Goal: Information Seeking & Learning: Learn about a topic

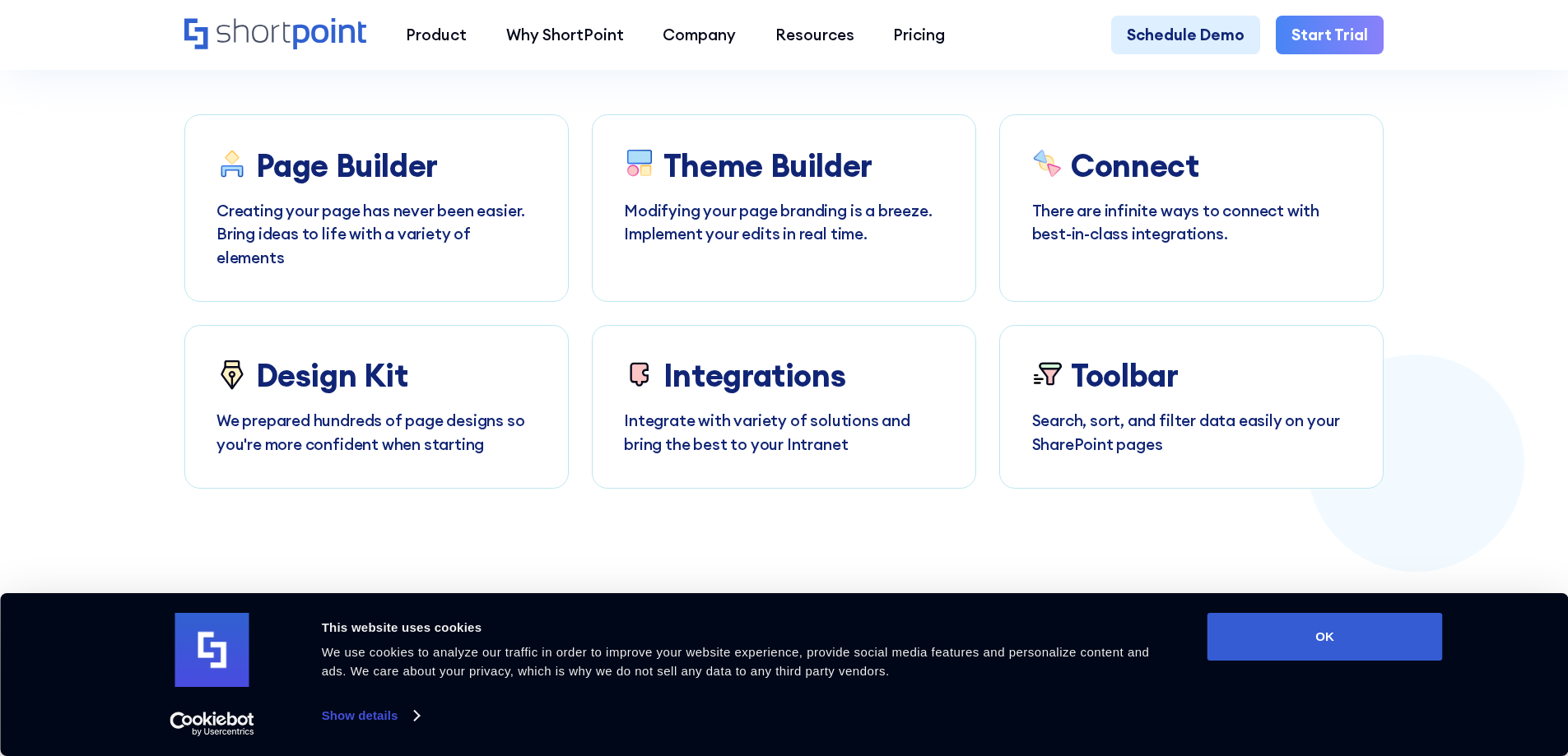
scroll to position [3457, 0]
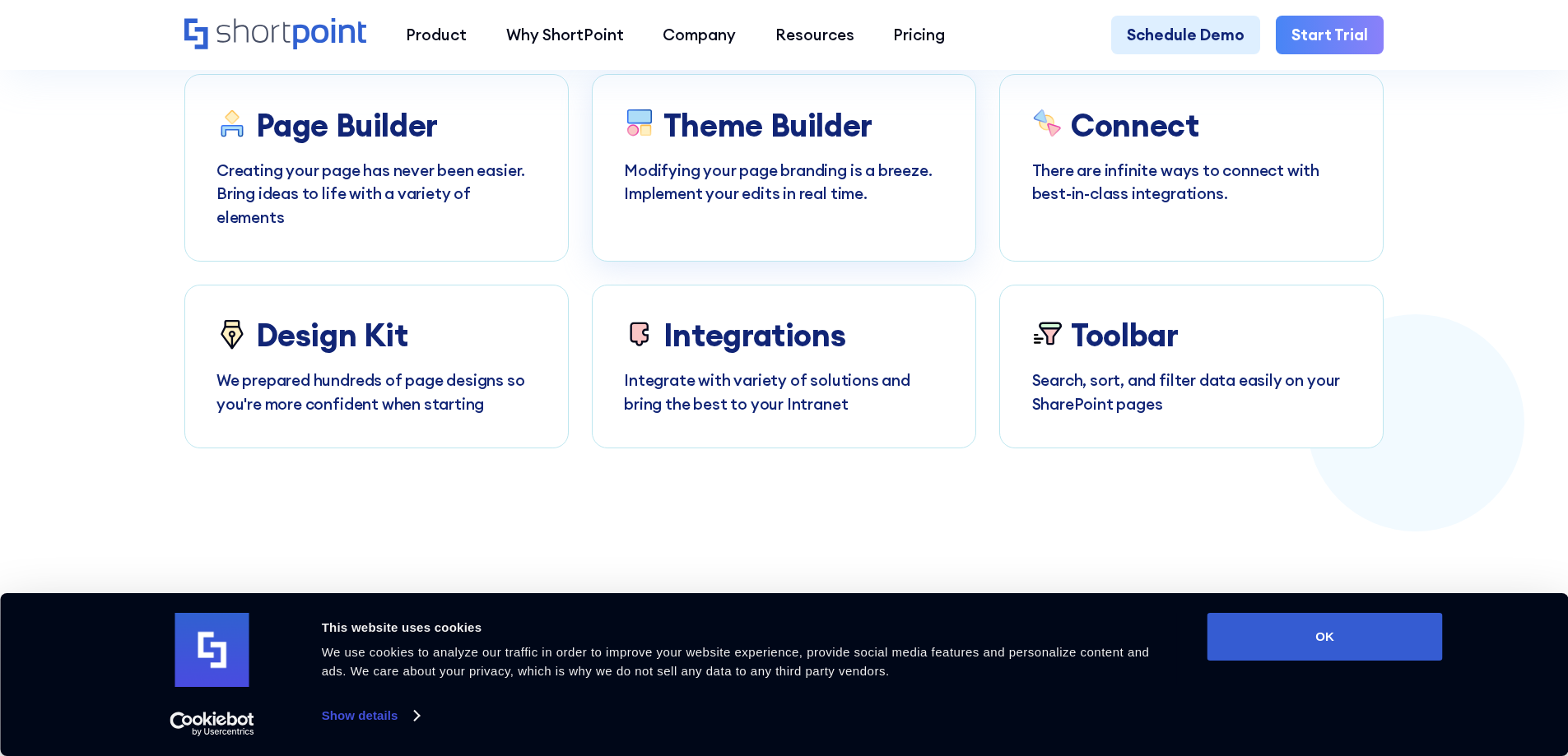
click at [709, 206] on p "Modifying your page branding is a breeze. Implement your edits in real time." at bounding box center [784, 182] width 321 height 47
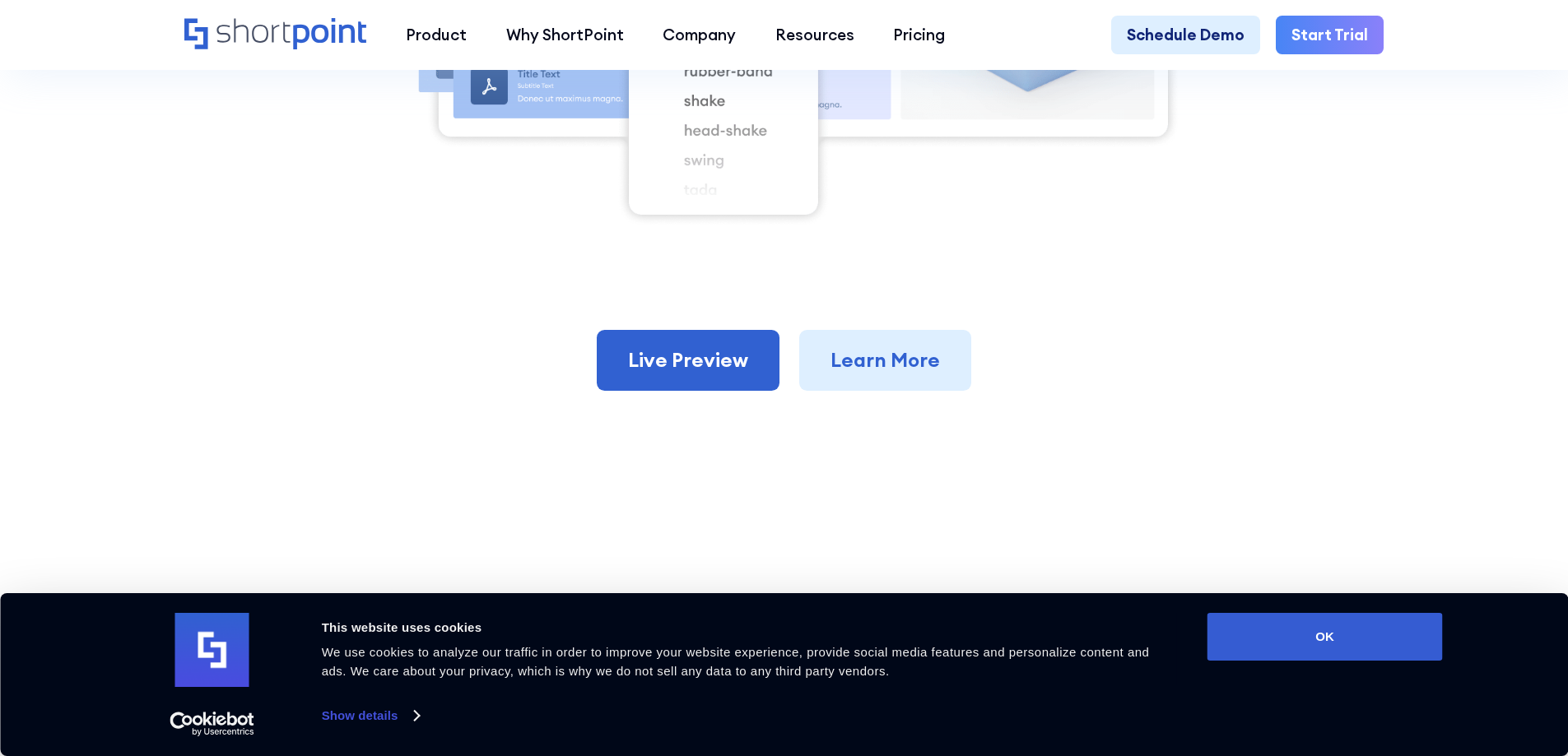
scroll to position [1399, 0]
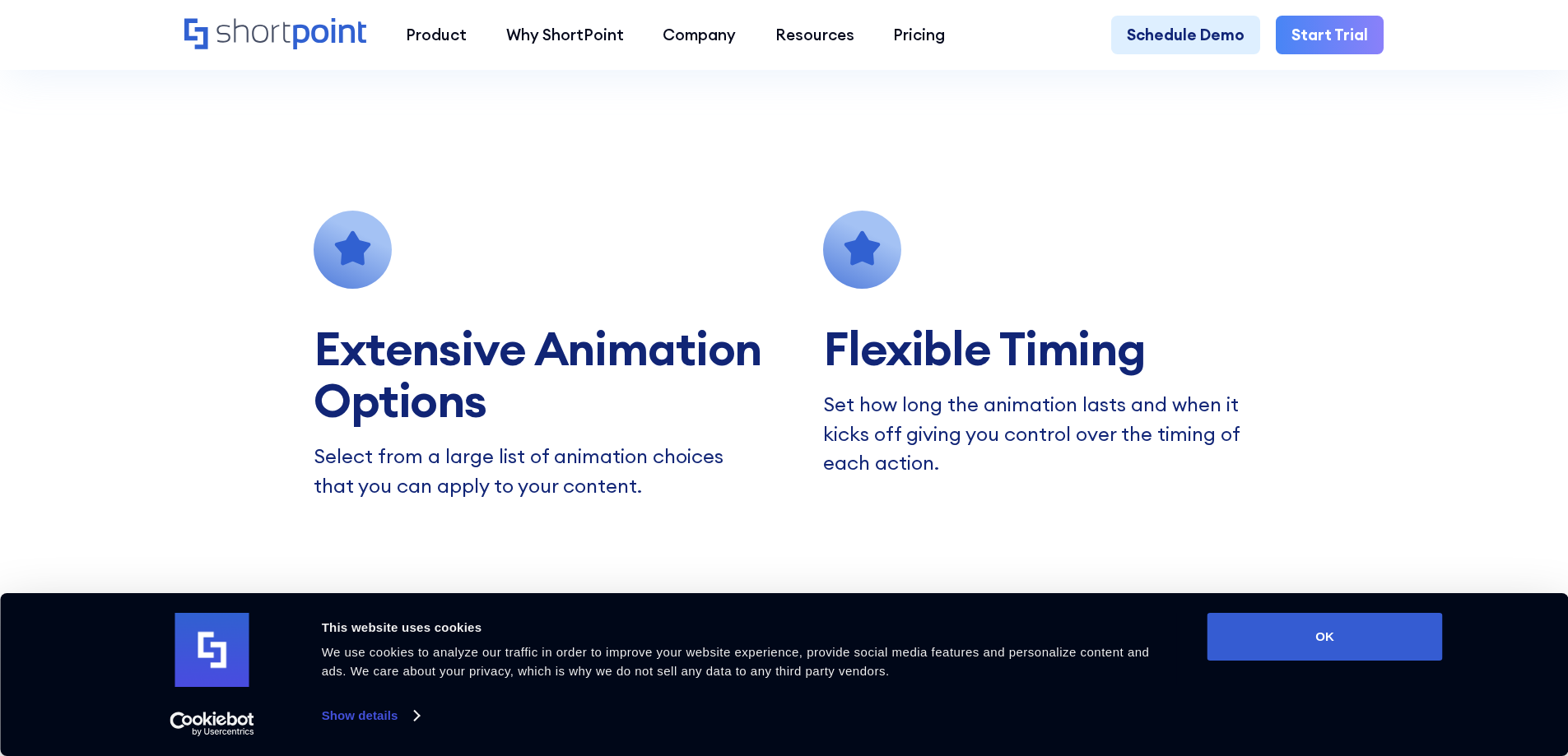
drag, startPoint x: 324, startPoint y: 259, endPoint x: 336, endPoint y: 261, distance: 12.2
click at [336, 261] on icon at bounding box center [352, 249] width 78 height 78
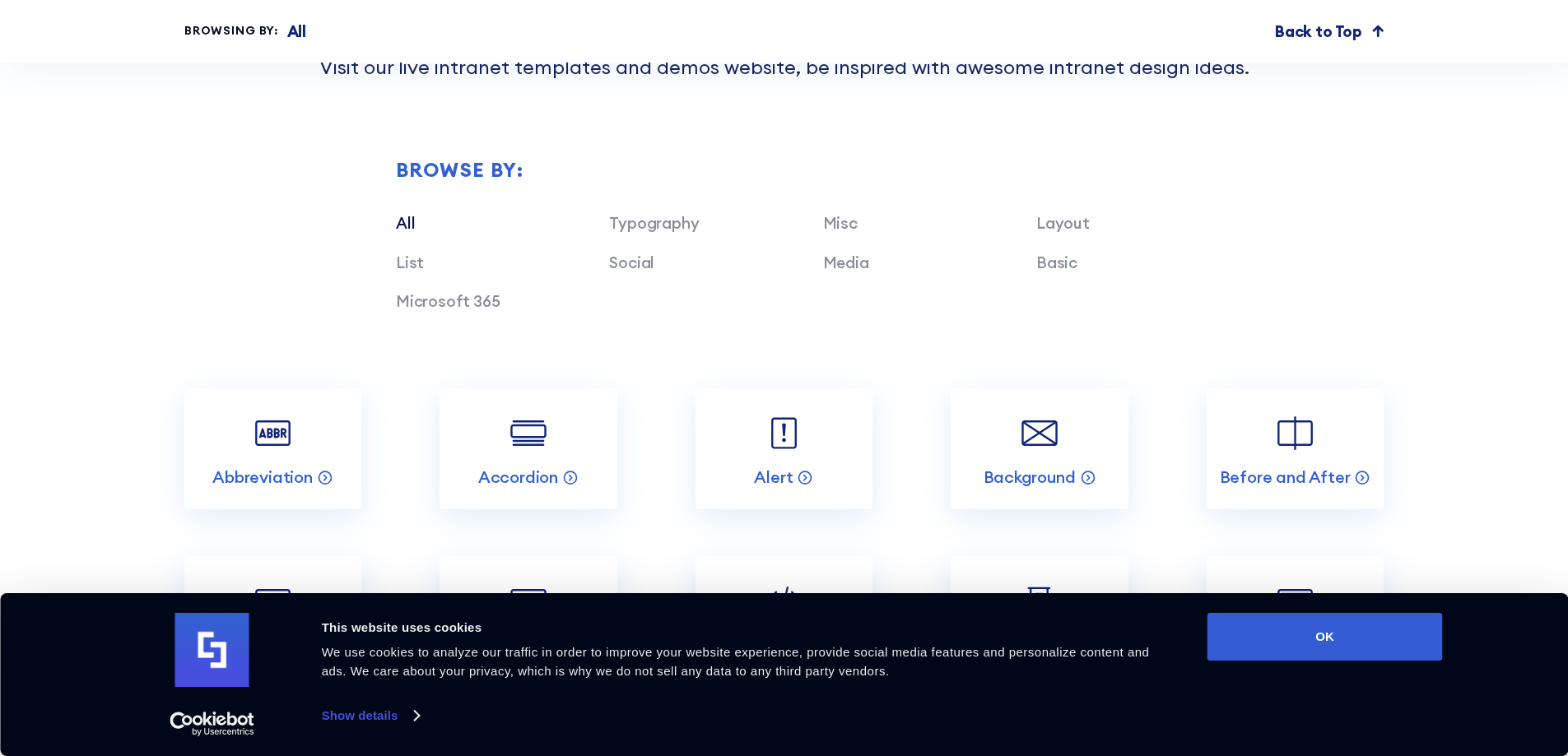
scroll to position [4856, 0]
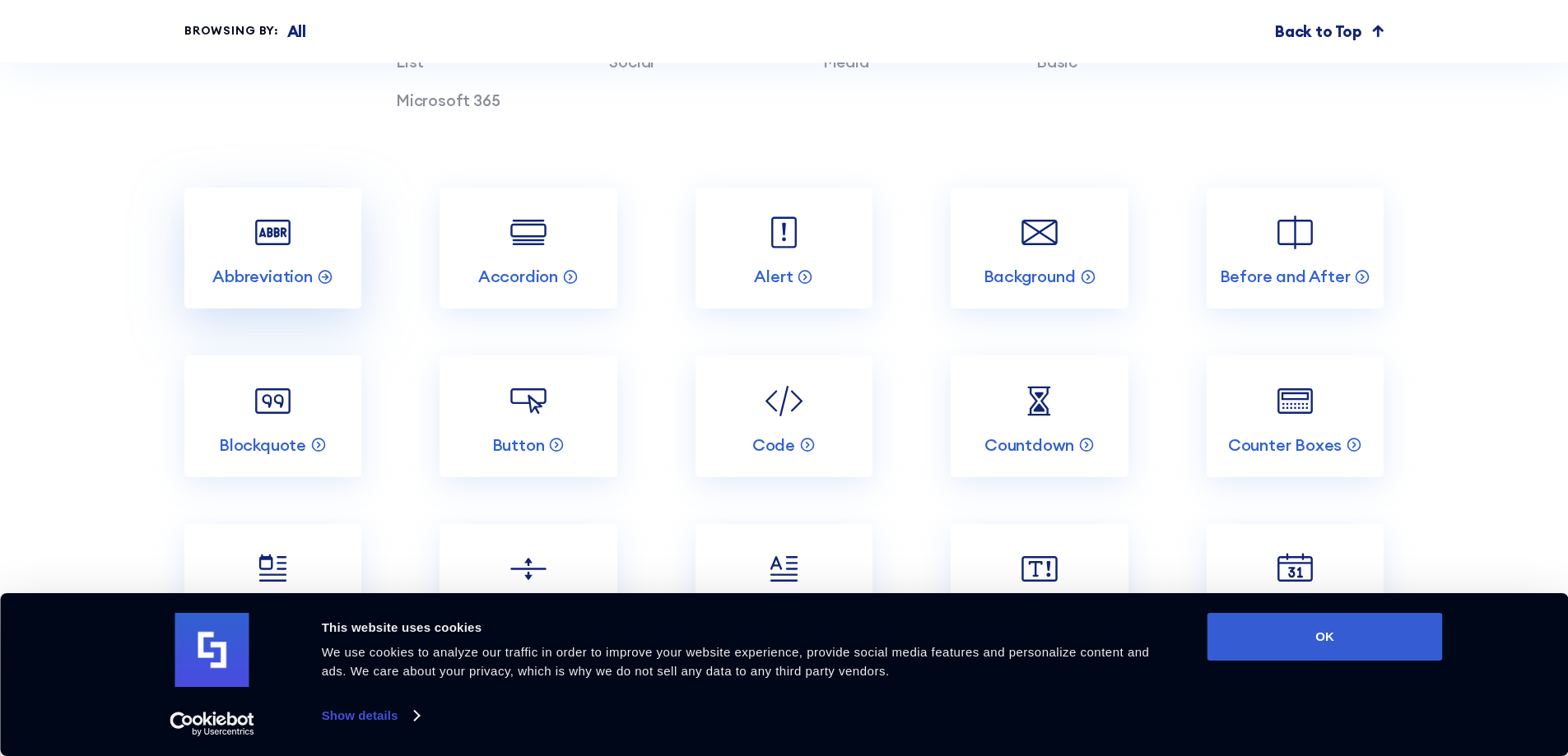
click at [337, 297] on link "Abbreviation" at bounding box center [272, 248] width 177 height 121
